Goal: Task Accomplishment & Management: Manage account settings

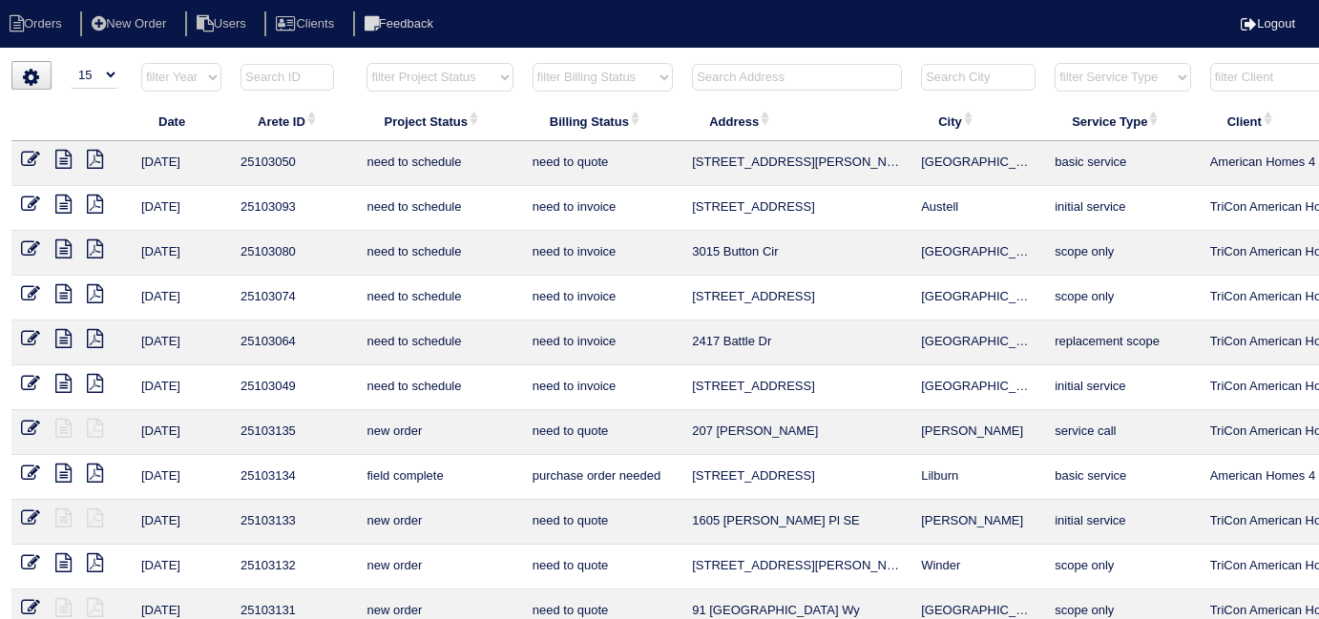
select select "15"
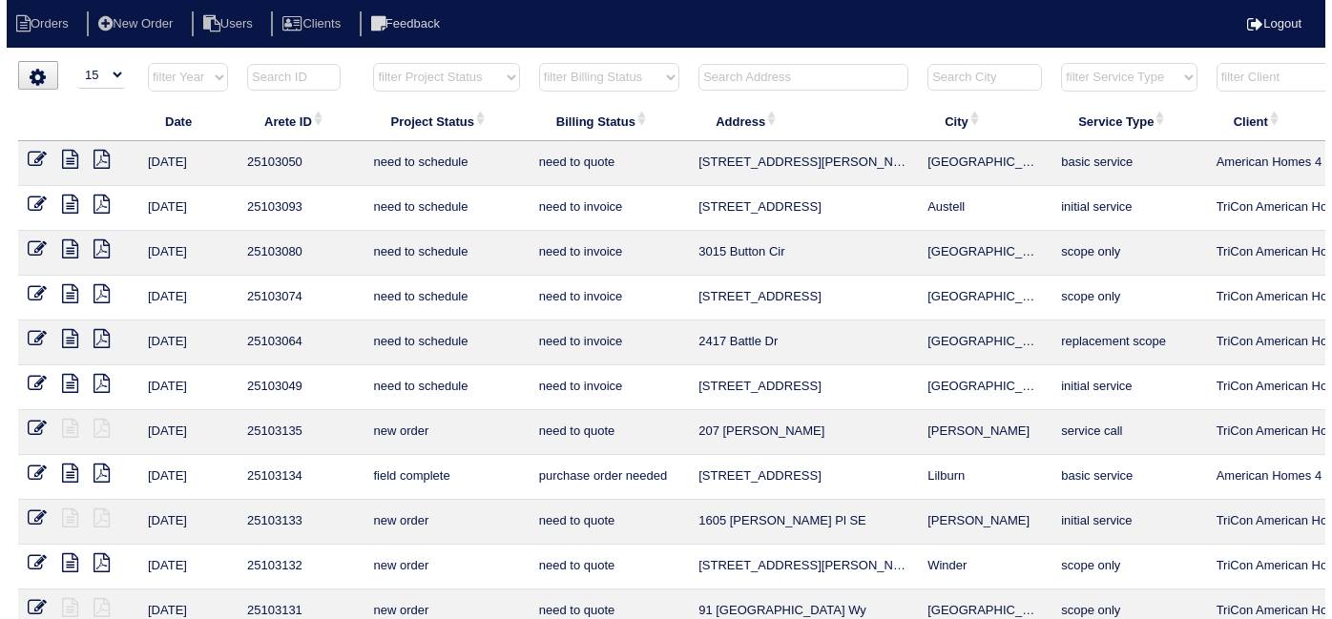
scroll to position [0, 332]
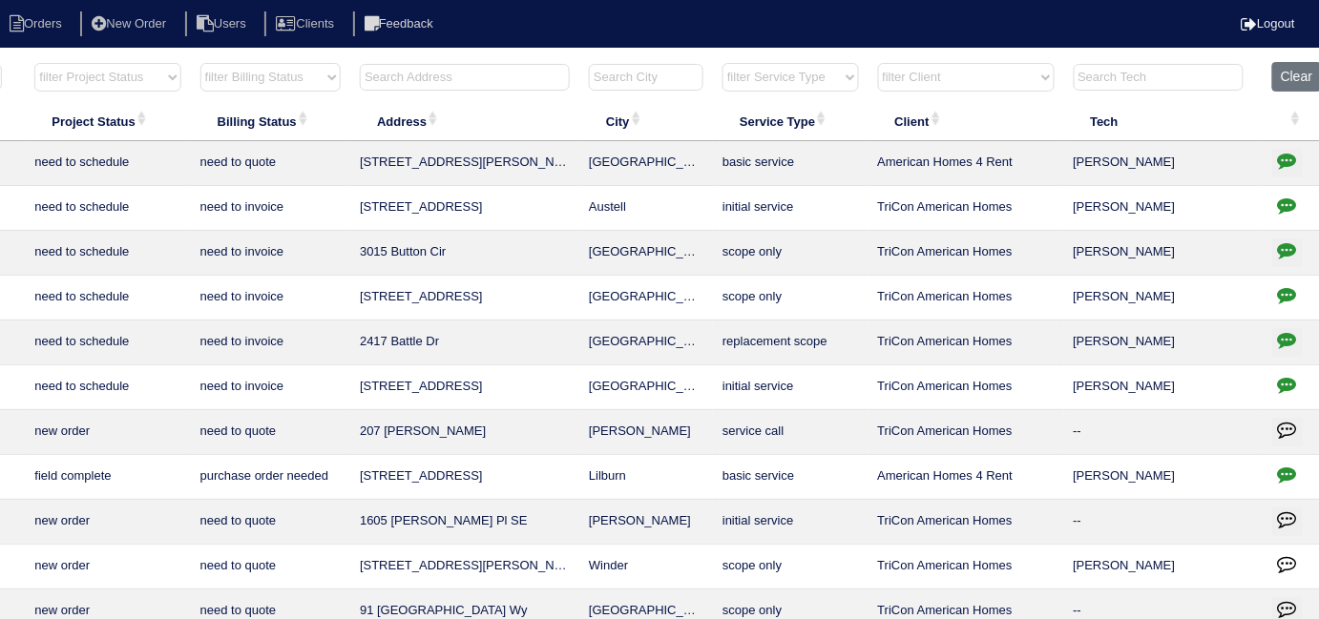
click at [512, 79] on input "text" at bounding box center [465, 77] width 210 height 27
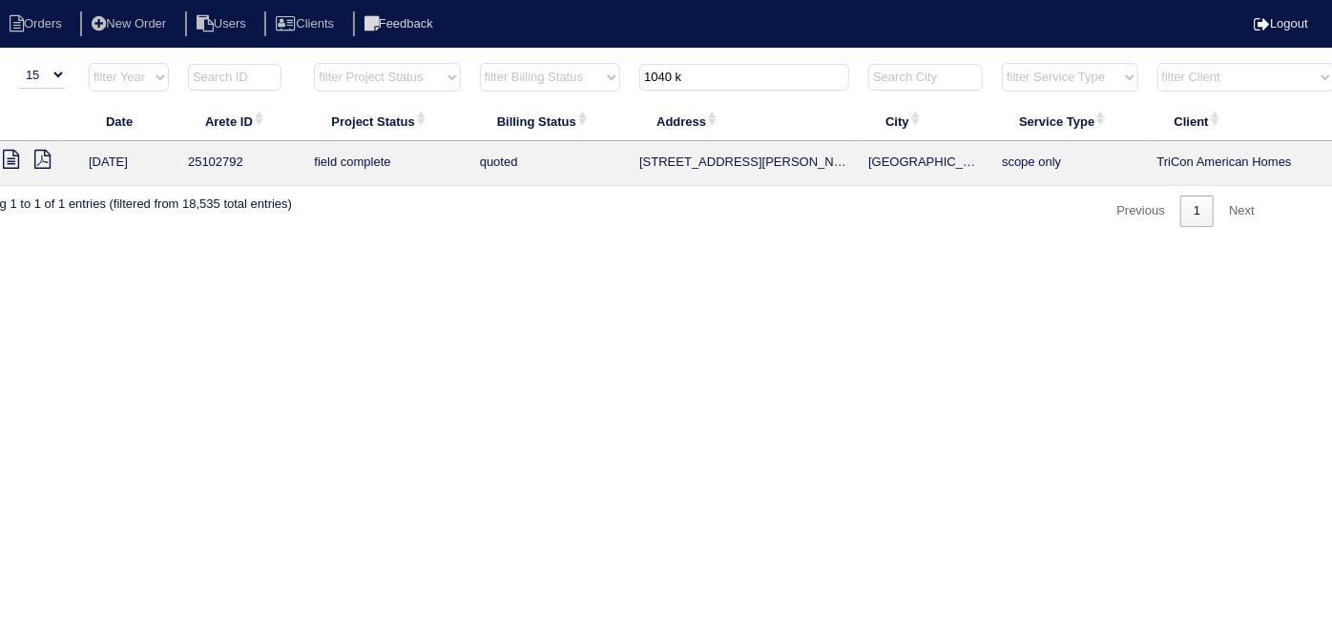
scroll to position [0, 0]
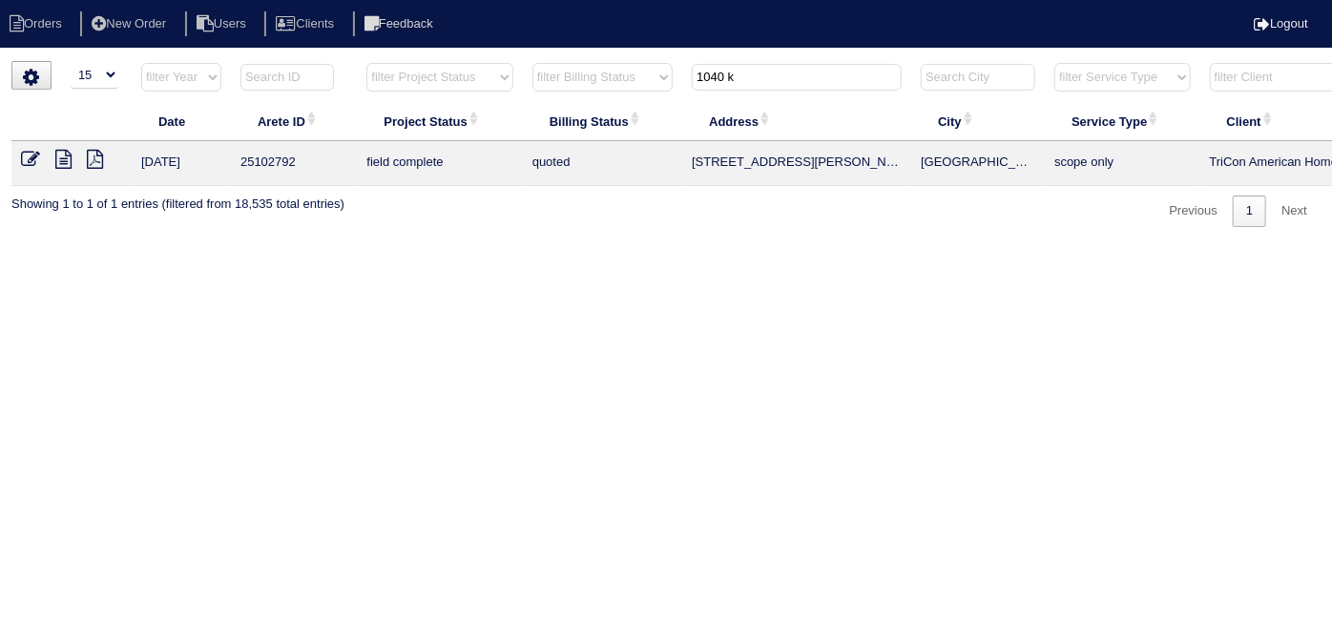
type input "1040 k"
click at [31, 157] on icon at bounding box center [30, 159] width 19 height 19
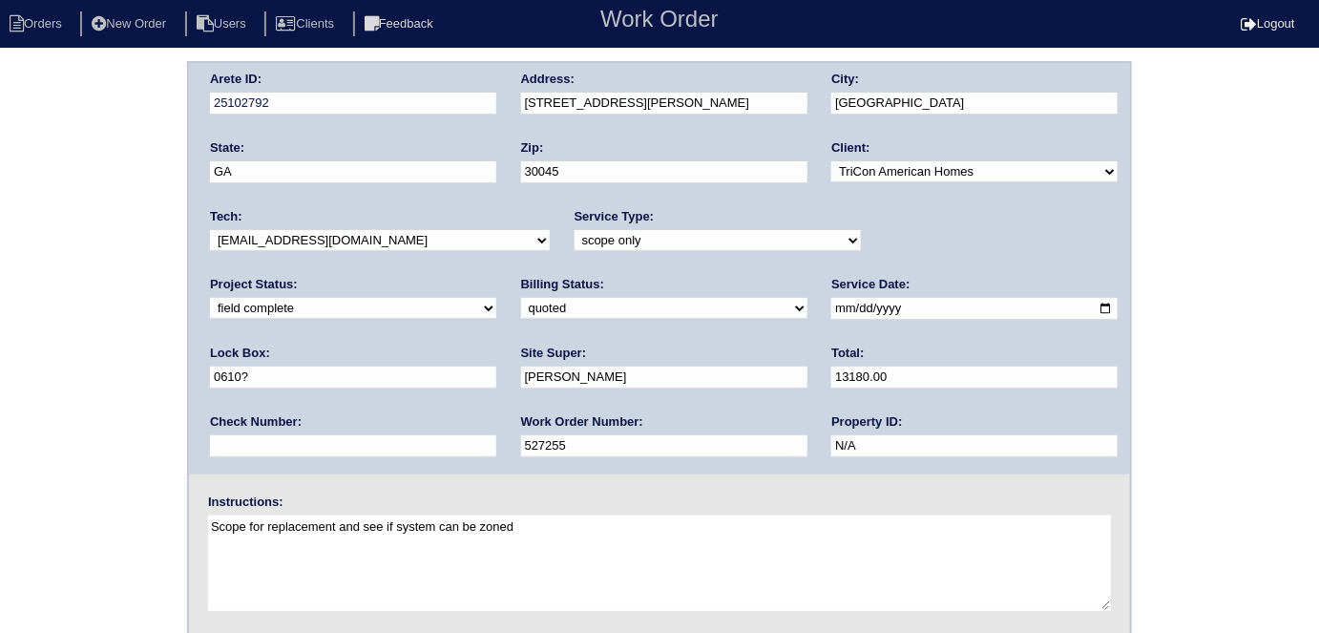
click at [521, 301] on select "need to quote quoted need to invoice invoiced paid warranty purchase order need…" at bounding box center [664, 308] width 286 height 21
select select "need to invoice"
click at [521, 298] on select "need to quote quoted need to invoice invoiced paid warranty purchase order need…" at bounding box center [664, 308] width 286 height 21
click at [496, 298] on select "new order assigned in progress field complete need to schedule admin review arc…" at bounding box center [353, 308] width 286 height 21
select select "need to schedule"
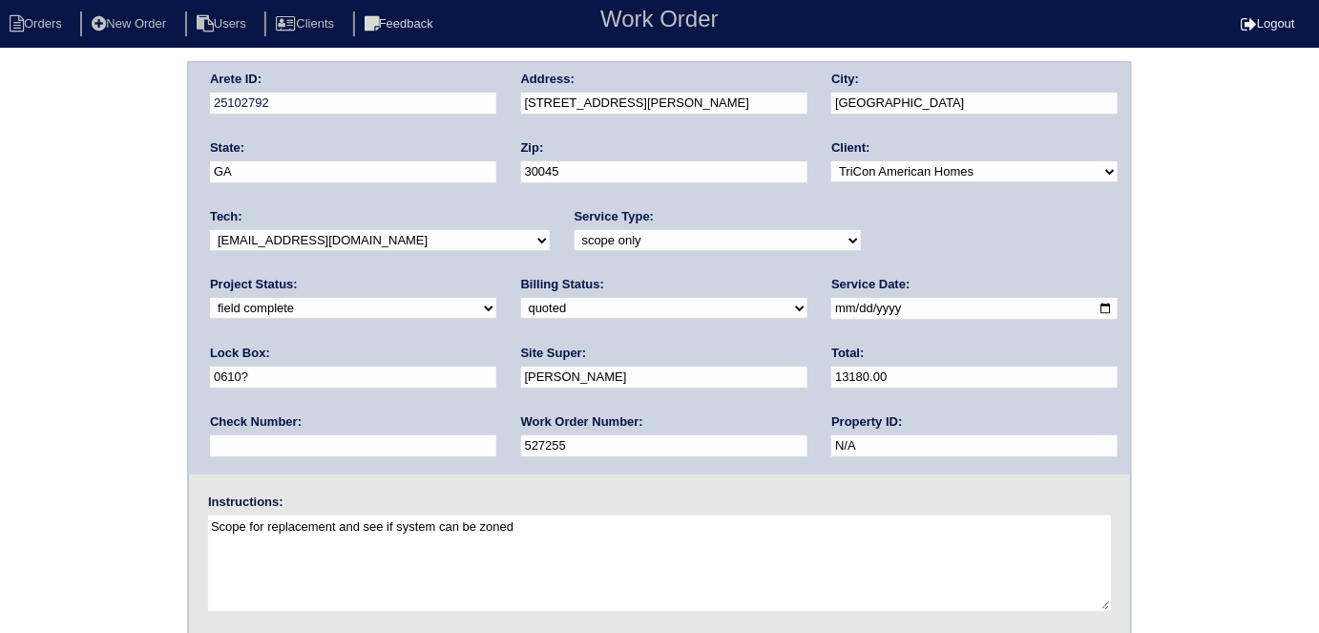
click at [496, 298] on select "new order assigned in progress field complete need to schedule admin review arc…" at bounding box center [353, 308] width 286 height 21
click at [799, 239] on select "-select- initial service basic service maintenance call replacement scope servi…" at bounding box center [718, 240] width 286 height 21
click at [831, 308] on input "2025-08-04" at bounding box center [974, 309] width 286 height 22
type input "2025-08-26"
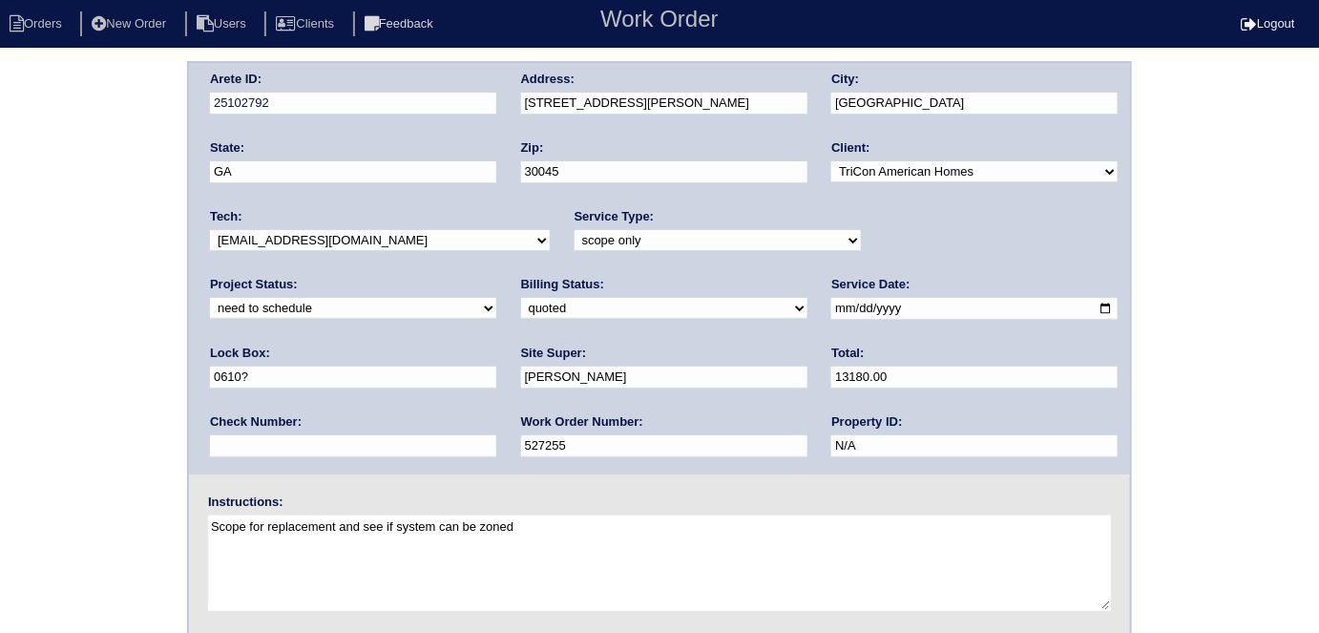
click at [47, 214] on div "Arete ID: 25102792 Address: 1040 Kirtley Way SE City: Lawrenceville State: GA Z…" at bounding box center [659, 447] width 1319 height 772
click at [124, 383] on div "Arete ID: 25102792 Address: 1040 Kirtley Way SE City: Lawrenceville State: GA Z…" at bounding box center [659, 447] width 1319 height 772
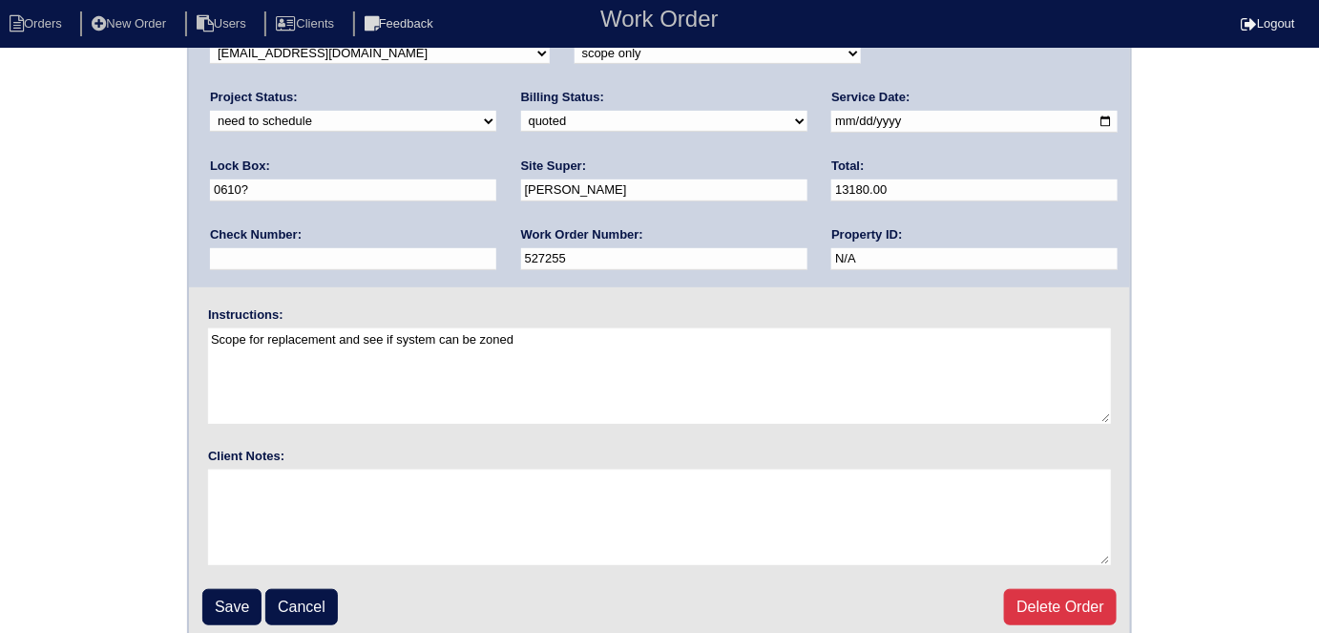
scroll to position [196, 0]
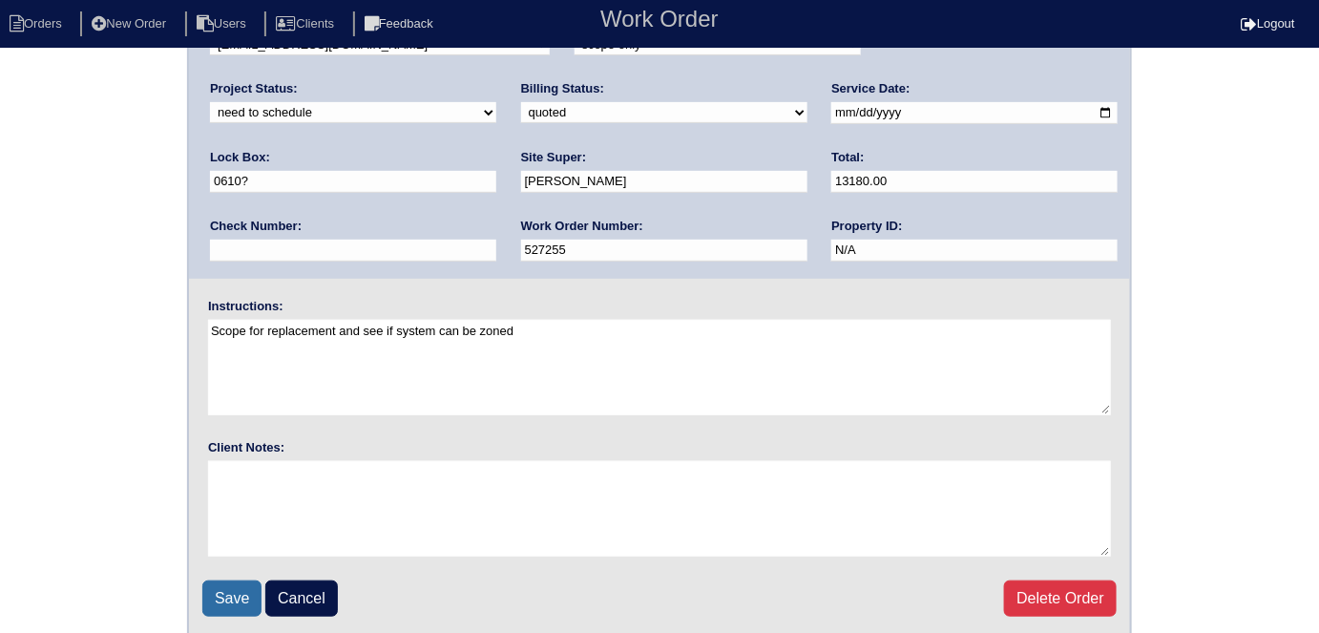
click at [205, 580] on input "Save" at bounding box center [231, 598] width 59 height 36
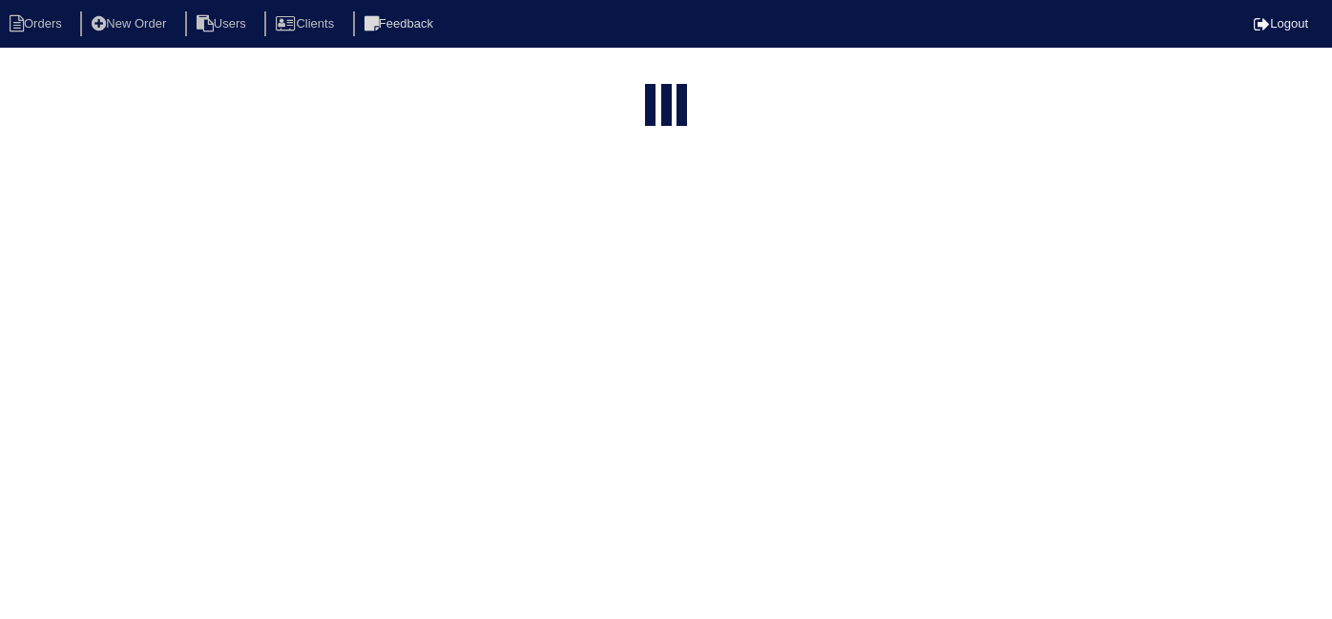
select select "15"
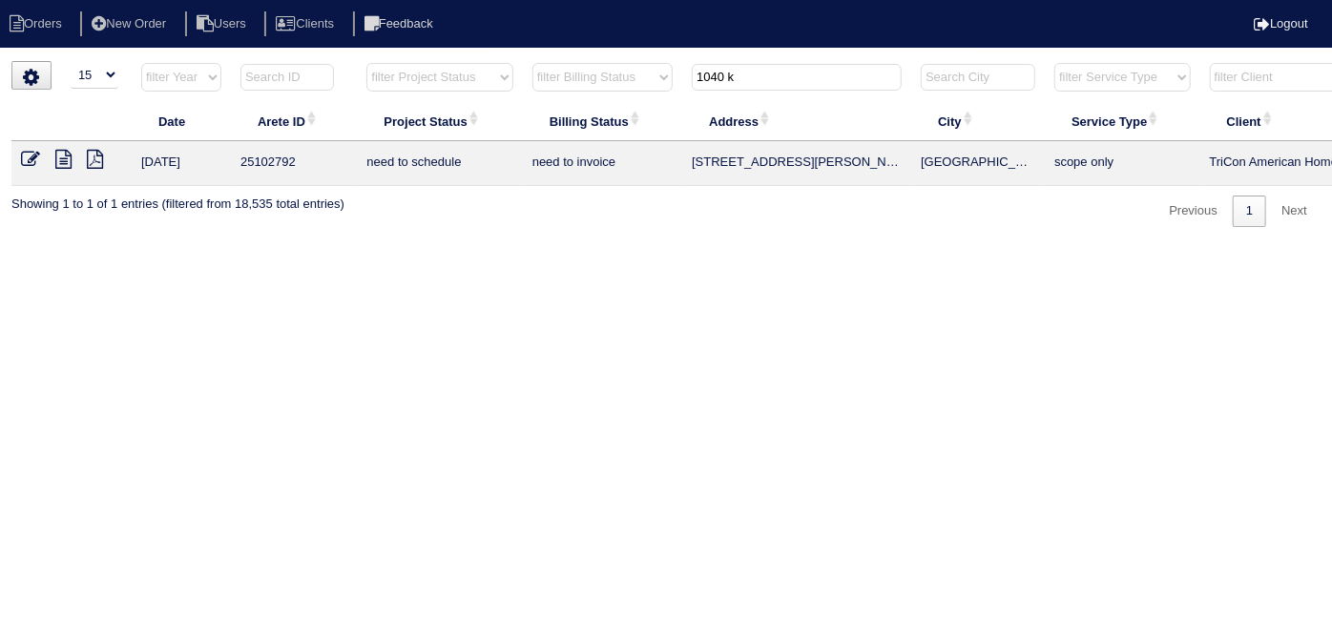
drag, startPoint x: 426, startPoint y: 618, endPoint x: 547, endPoint y: 617, distance: 121.2
click at [548, 246] on html "Orders New Order Users Clients Feedback Logout Orders New Order Users Clients M…" at bounding box center [666, 123] width 1332 height 246
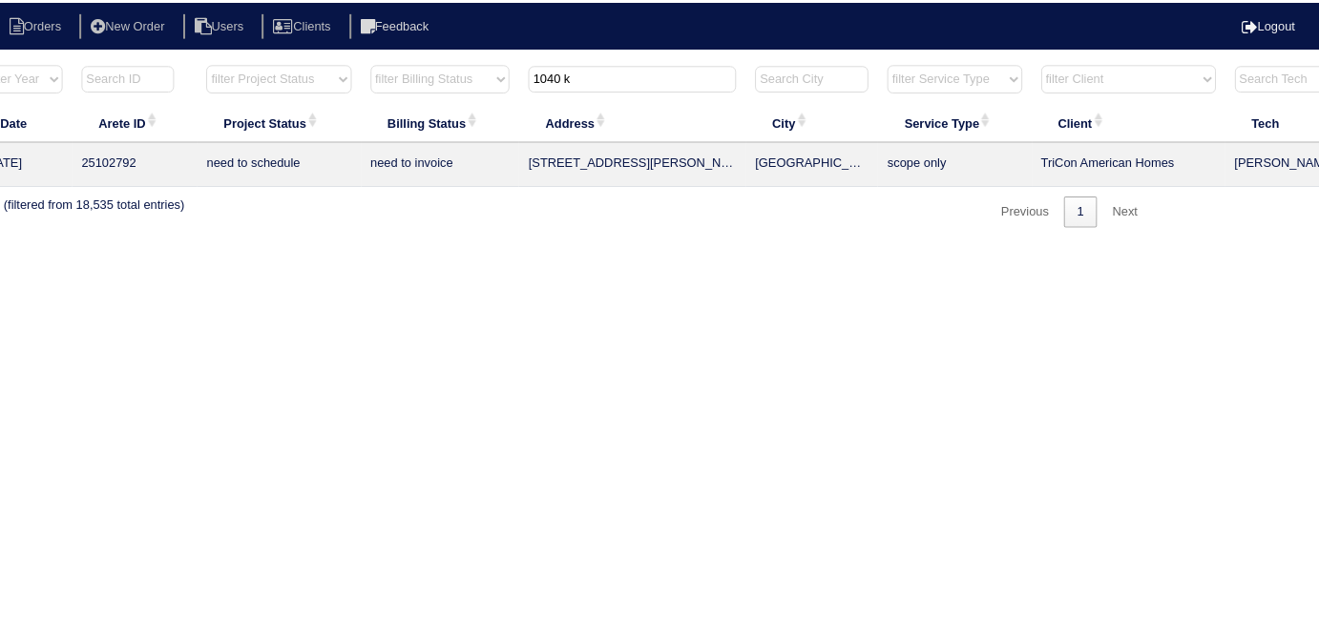
scroll to position [0, 332]
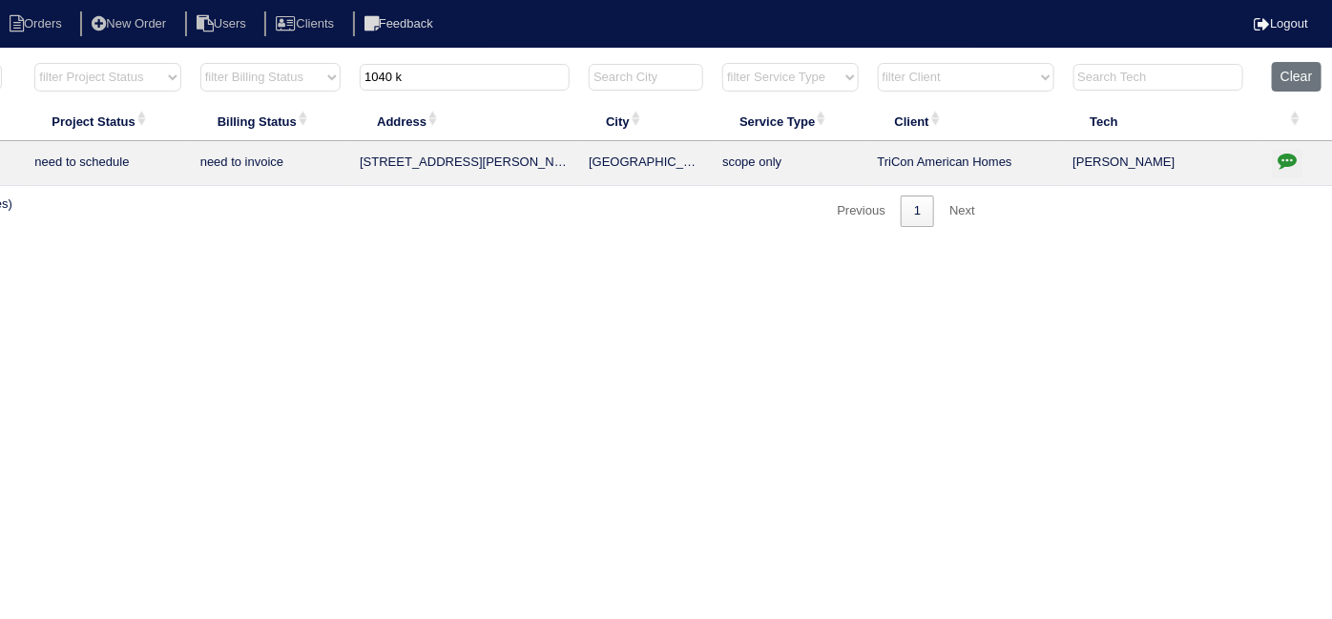
click at [1302, 159] on td at bounding box center [1298, 163] width 71 height 45
click at [1287, 159] on icon "button" at bounding box center [1287, 160] width 19 height 19
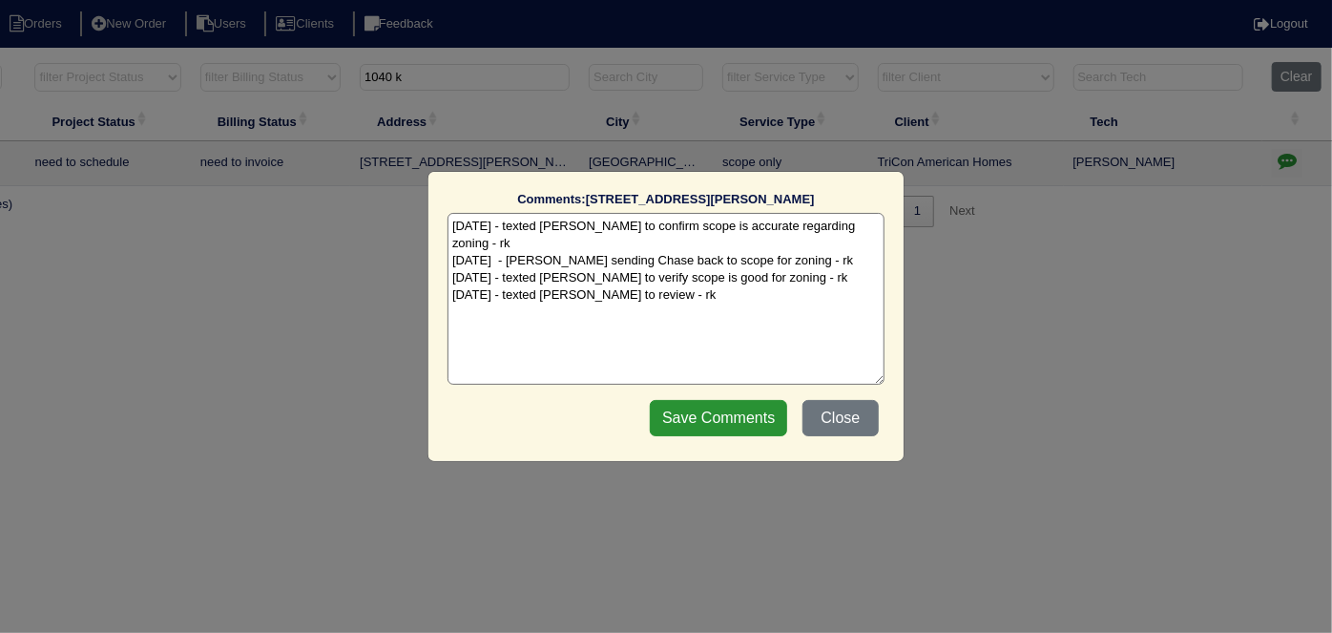
click at [650, 278] on textarea "[DATE] - texted [PERSON_NAME] to confirm scope is accurate regarding zoning - r…" at bounding box center [666, 299] width 437 height 172
paste textarea "Replacement/add zoning & bypass/DW reconfig"
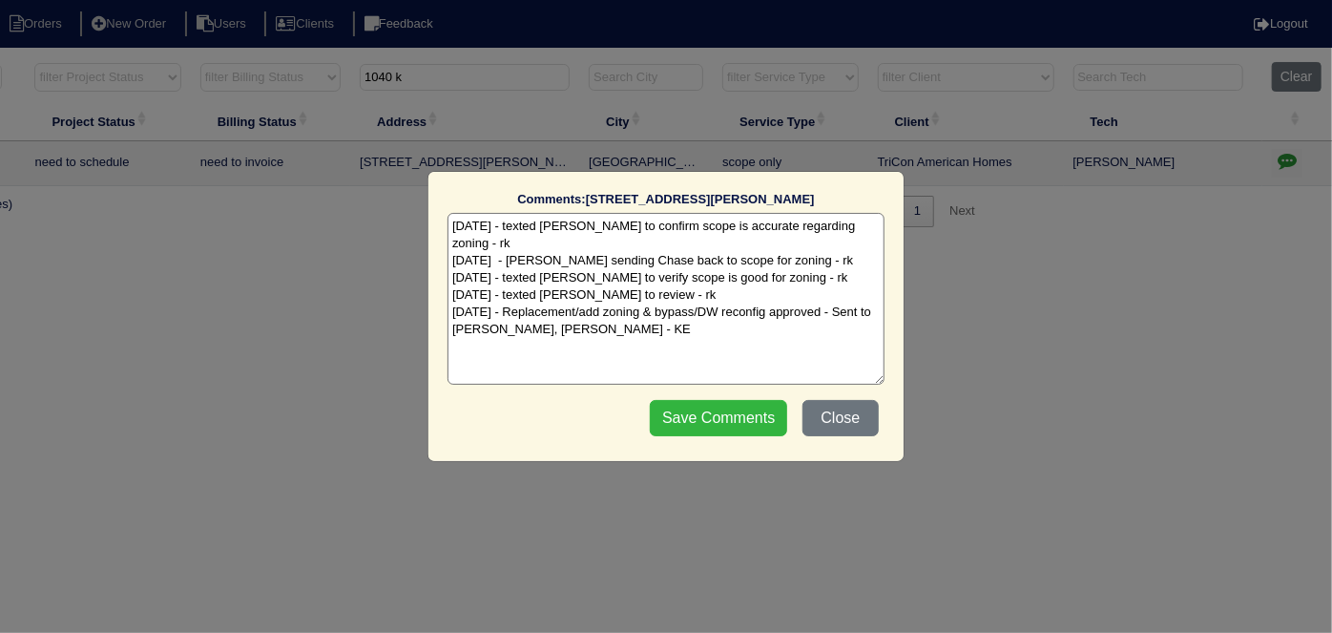
type textarea "[DATE] - texted [PERSON_NAME] to confirm scope is accurate regarding zoning - r…"
click at [734, 410] on input "Save Comments" at bounding box center [718, 418] width 137 height 36
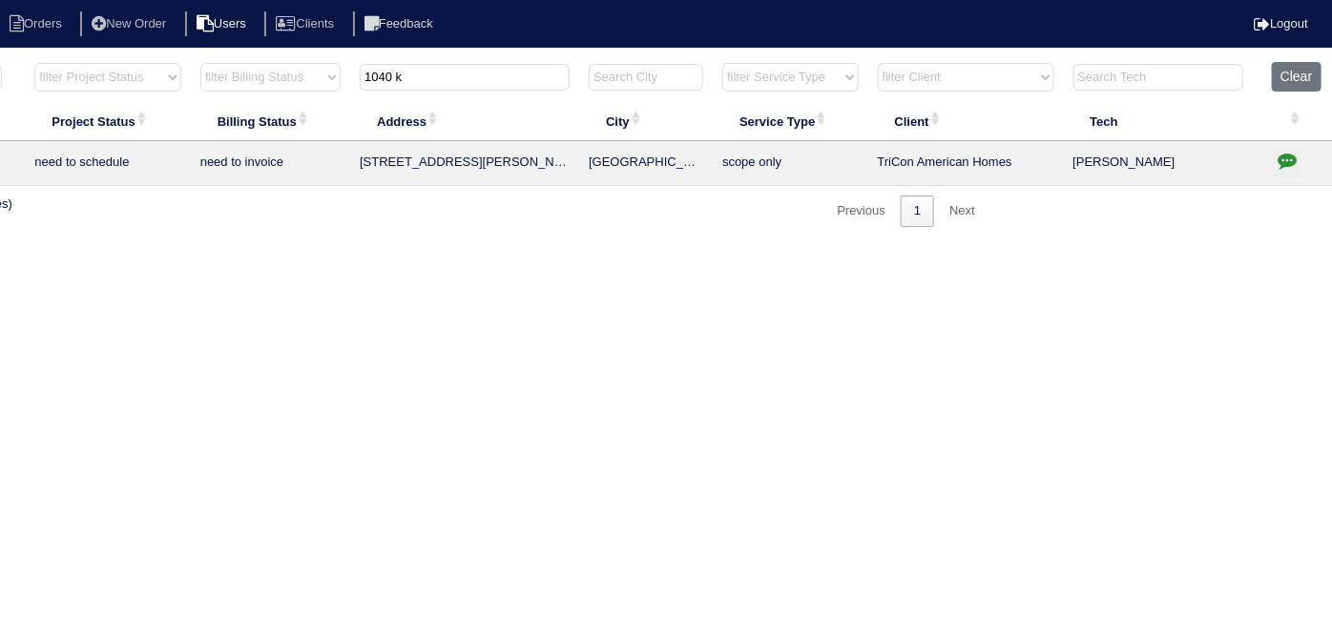
drag, startPoint x: 447, startPoint y: 80, endPoint x: 236, endPoint y: 12, distance: 221.5
click at [236, 61] on body "Orders New Order Users Clients Feedback Logout Orders New Order Users Clients M…" at bounding box center [334, 144] width 1332 height 166
